Goal: Use online tool/utility: Utilize a website feature to perform a specific function

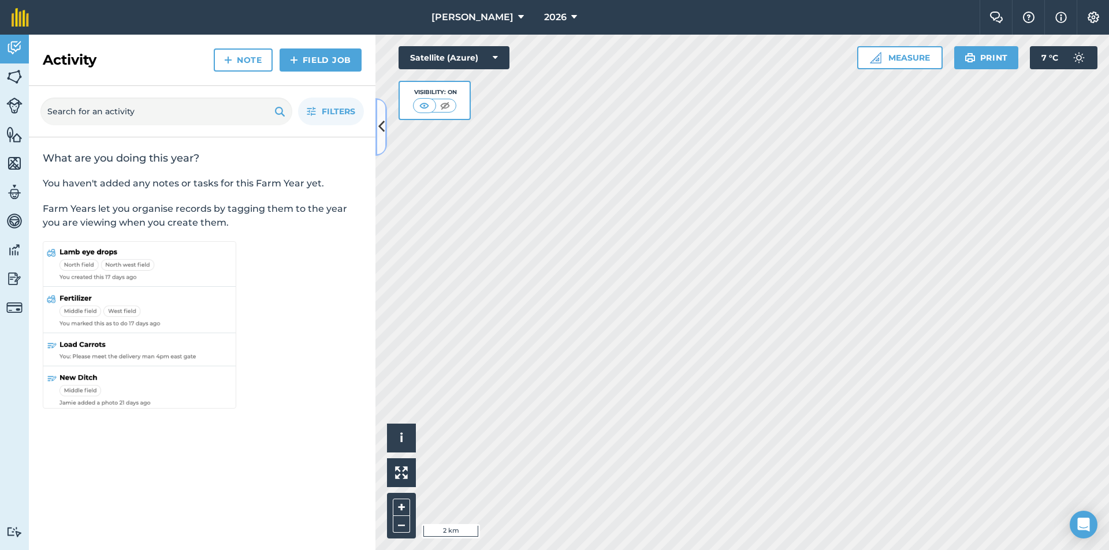
click at [383, 126] on icon at bounding box center [381, 127] width 6 height 20
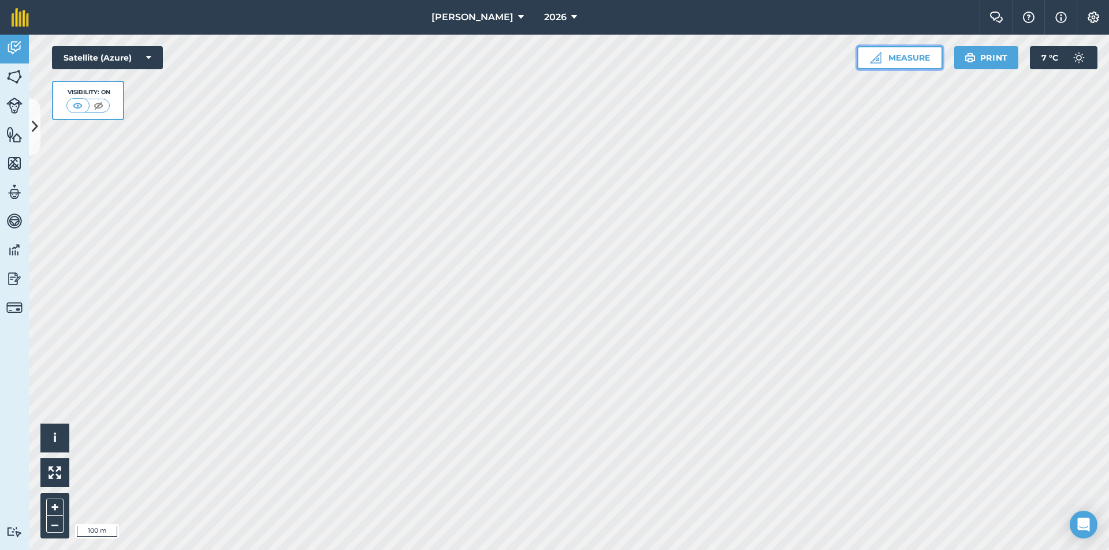
click at [903, 53] on button "Measure" at bounding box center [899, 57] width 85 height 23
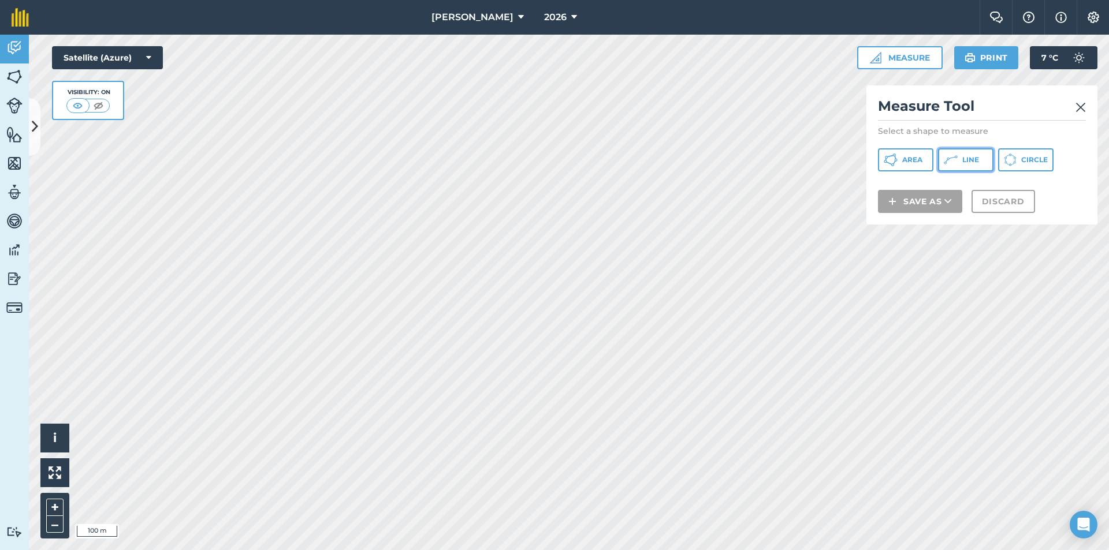
click at [898, 159] on icon at bounding box center [891, 160] width 14 height 14
click at [1086, 106] on div "Measure Tool Select a shape to measure Area Line Circle Save as Discard" at bounding box center [981, 154] width 231 height 139
click at [1081, 101] on img at bounding box center [1080, 107] width 10 height 14
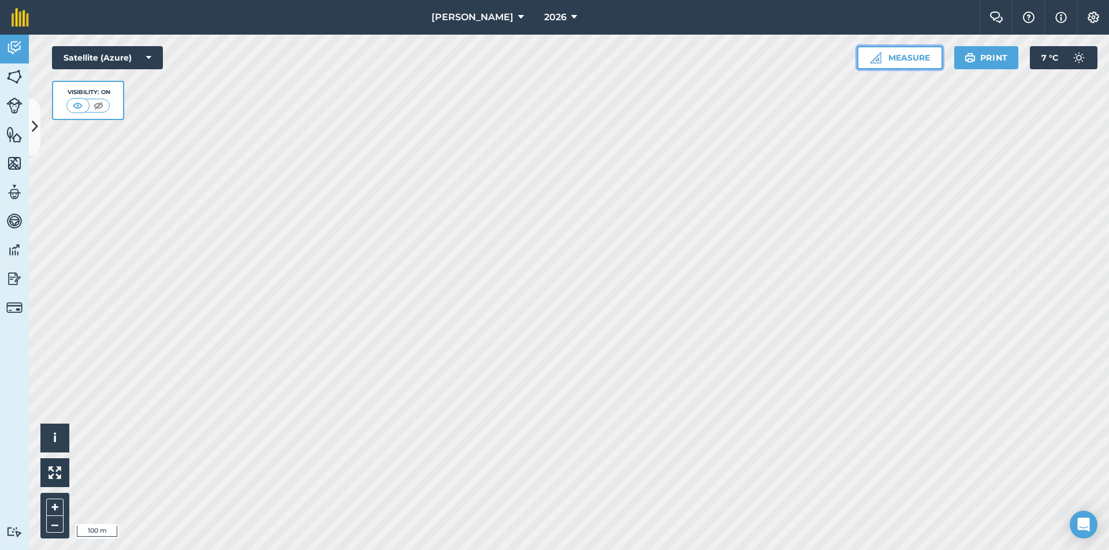
click at [917, 58] on button "Measure" at bounding box center [899, 57] width 85 height 23
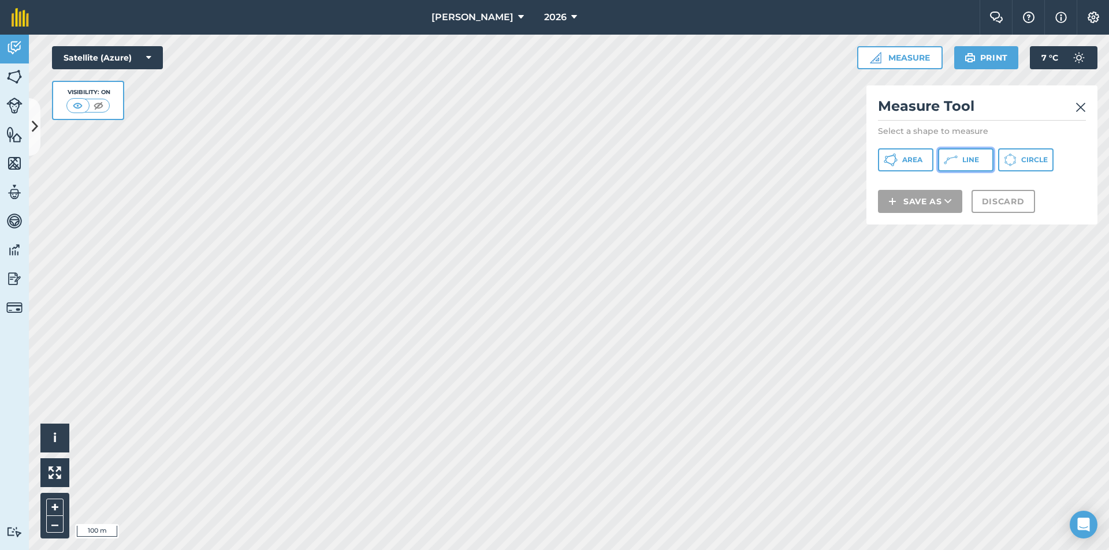
click at [971, 155] on button "Line" at bounding box center [965, 159] width 55 height 23
click at [1077, 104] on img at bounding box center [1080, 107] width 10 height 14
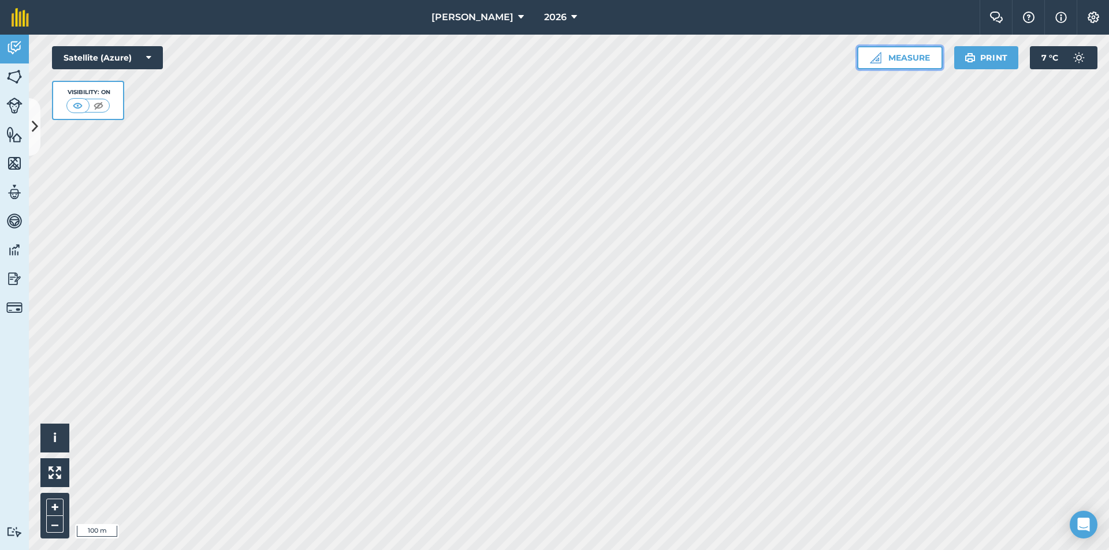
click at [922, 53] on button "Measure" at bounding box center [899, 57] width 85 height 23
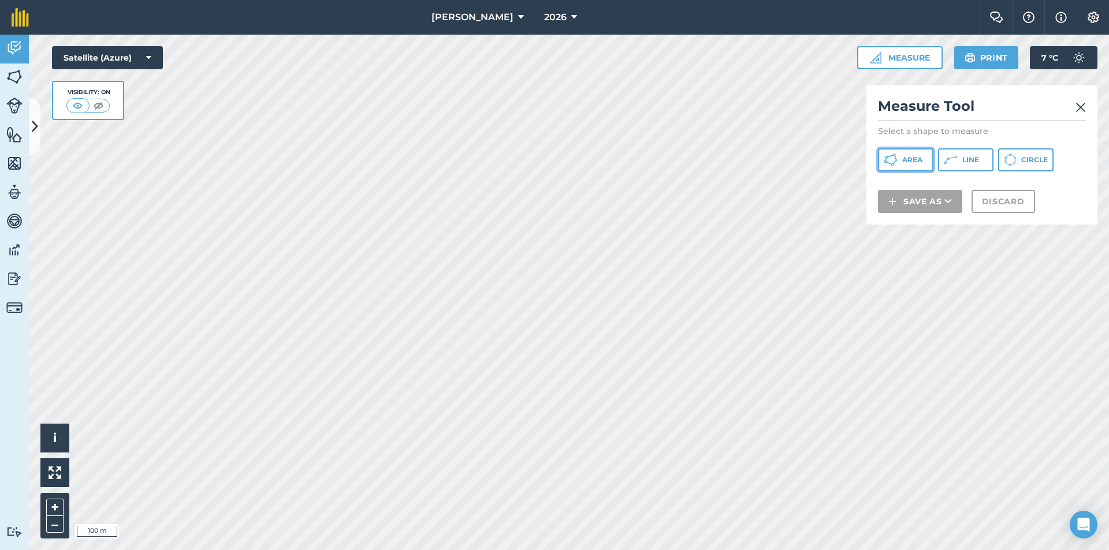
click at [913, 159] on span "Area" at bounding box center [912, 159] width 20 height 9
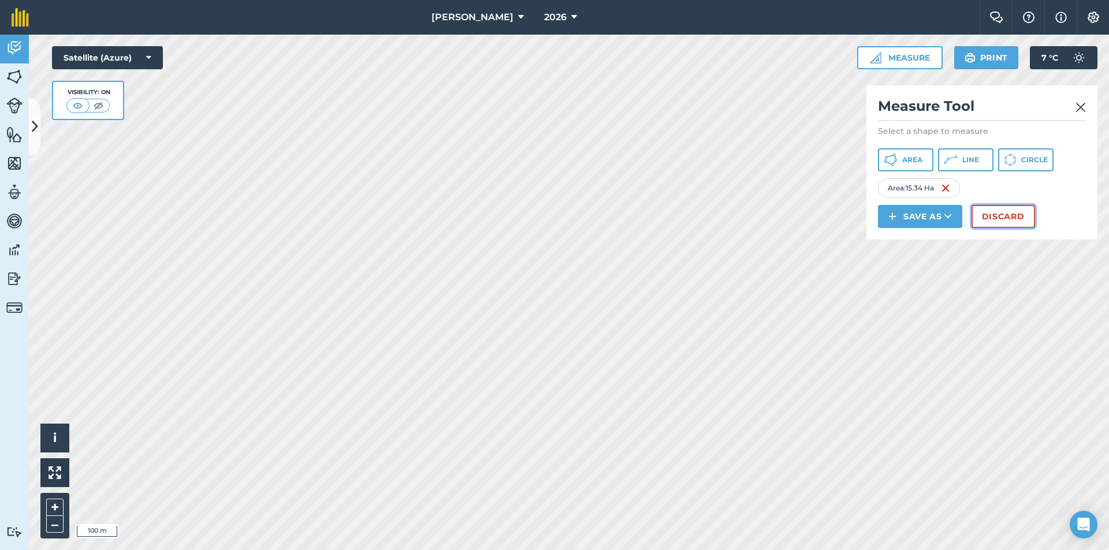
click at [1010, 211] on button "Discard" at bounding box center [1003, 216] width 64 height 23
